Goal: Information Seeking & Learning: Understand process/instructions

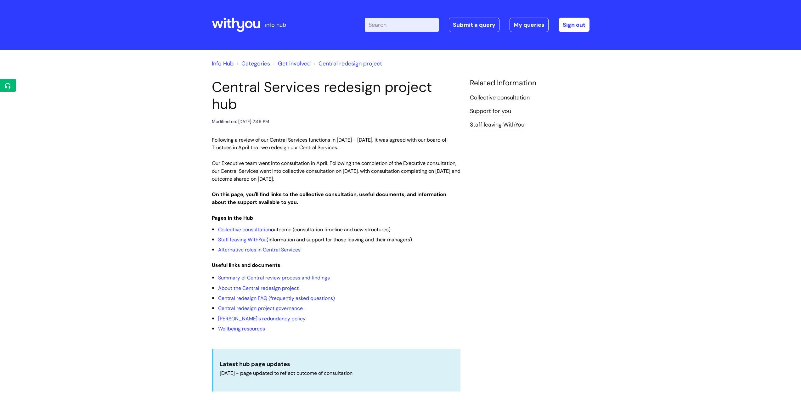
click at [410, 29] on input "Enter your search term here..." at bounding box center [402, 25] width 74 height 14
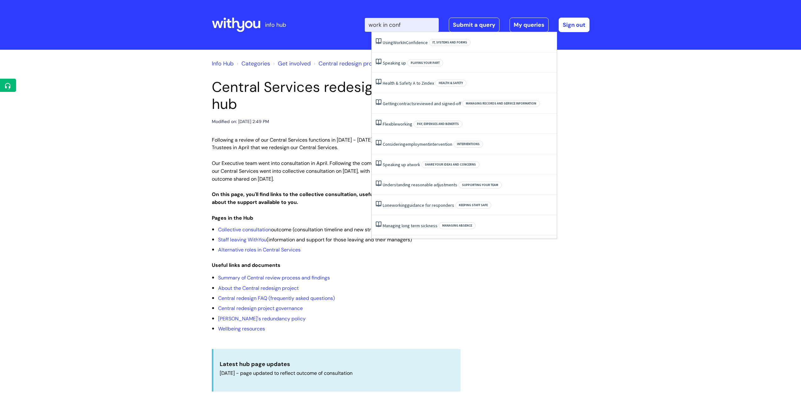
type input "work in confi"
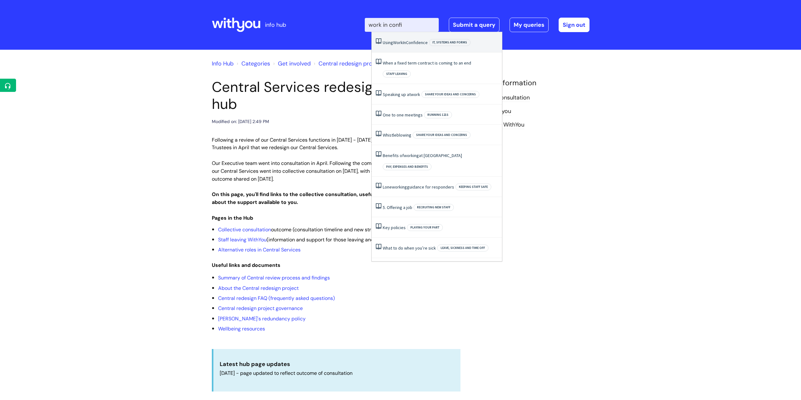
click at [410, 41] on span "WorkInConfidence" at bounding box center [410, 43] width 35 height 6
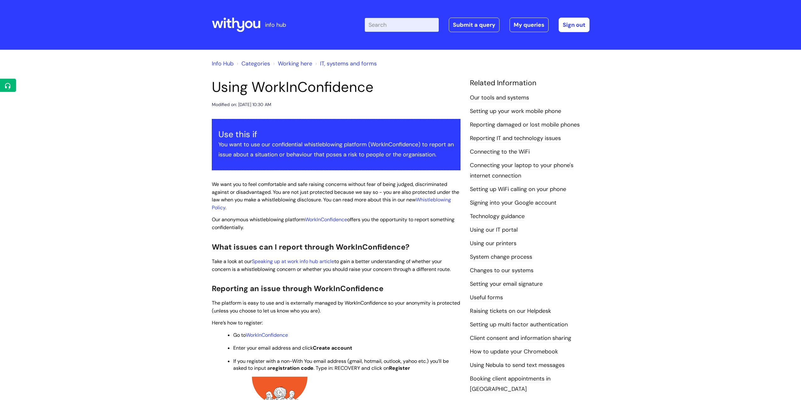
click at [411, 25] on input "Enter your search term here..." at bounding box center [402, 25] width 74 height 14
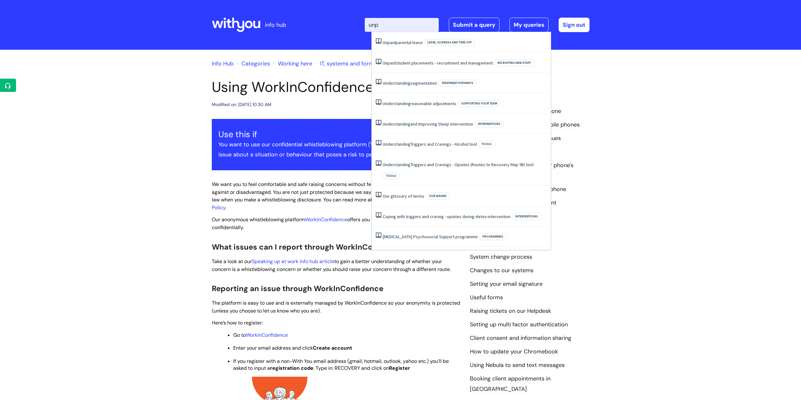
type input "unpa"
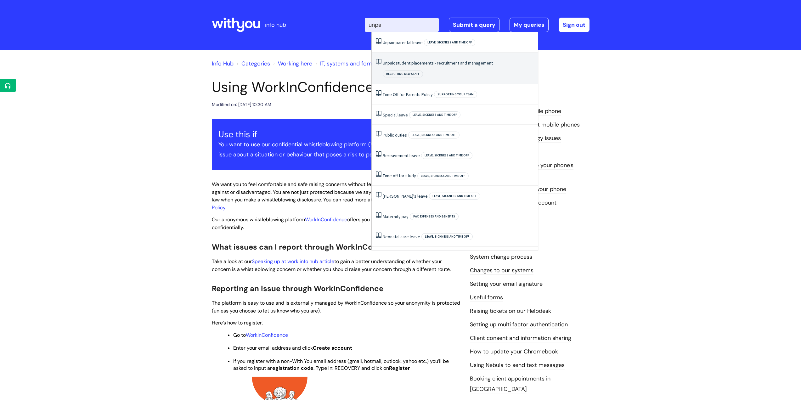
click at [448, 60] on li "Unpaid student placements - recruitment and management Recruiting new staff" at bounding box center [455, 68] width 166 height 31
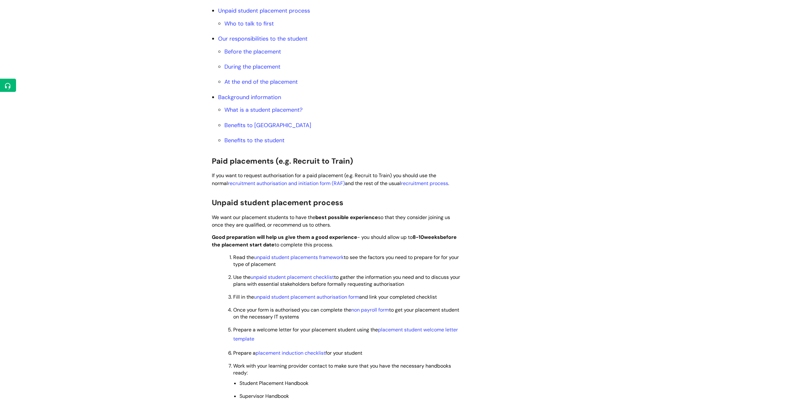
scroll to position [283, 0]
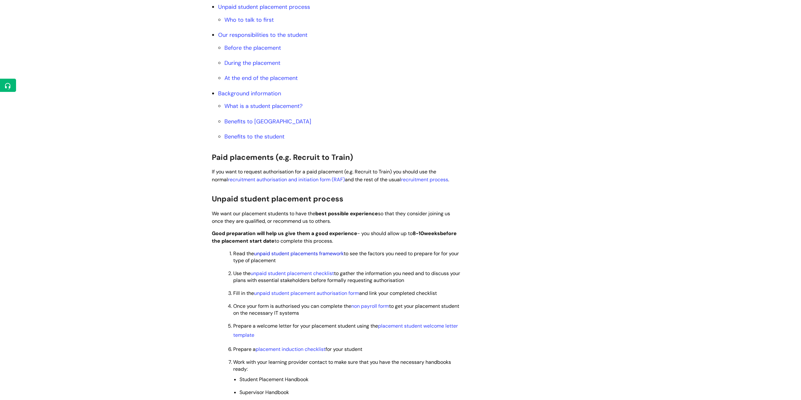
click at [291, 255] on link "unpaid student placements framework" at bounding box center [299, 253] width 90 height 7
